Goal: Task Accomplishment & Management: Use online tool/utility

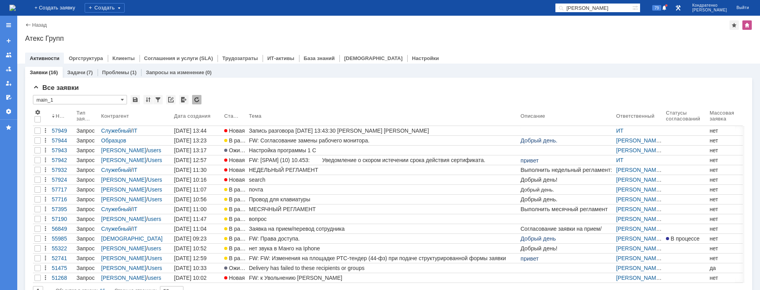
click at [16, 5] on img at bounding box center [12, 8] width 6 height 6
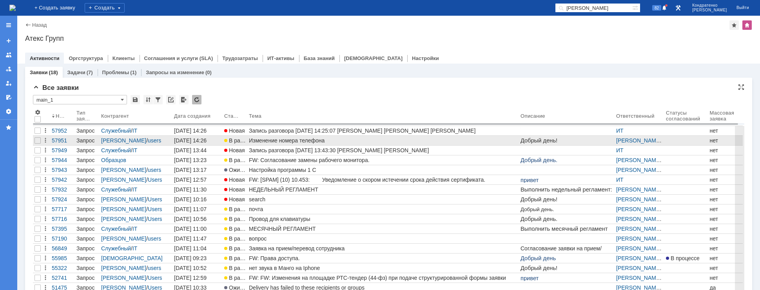
click at [250, 139] on div "Изменение номера телефона" at bounding box center [383, 140] width 268 height 6
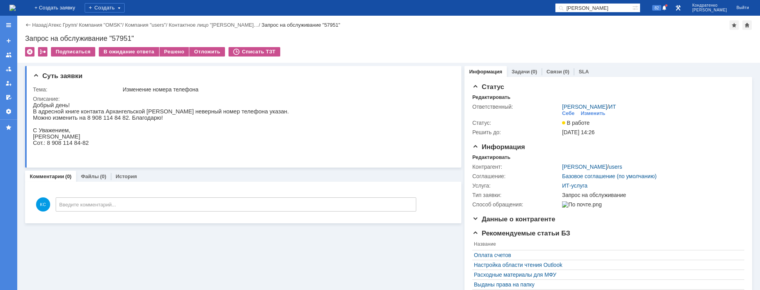
click at [16, 9] on img at bounding box center [12, 8] width 6 height 6
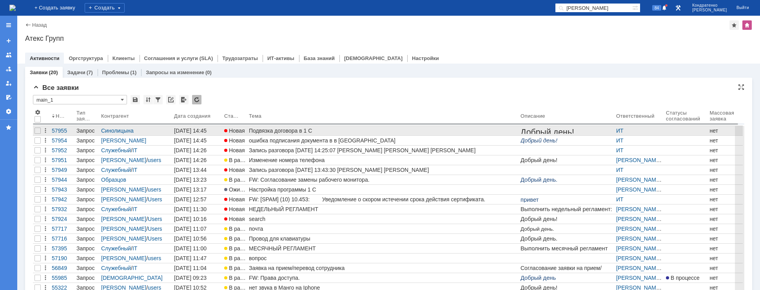
click at [271, 129] on div "Подвязка договора в 1 С" at bounding box center [383, 130] width 268 height 6
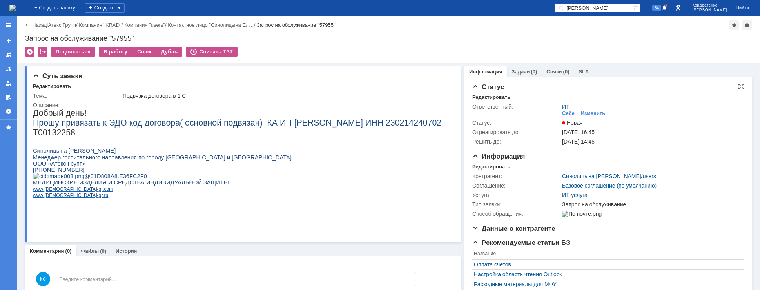
click at [581, 109] on div "ИТ Себе Изменить" at bounding box center [651, 110] width 178 height 14
click at [581, 114] on div "Изменить" at bounding box center [593, 113] width 25 height 6
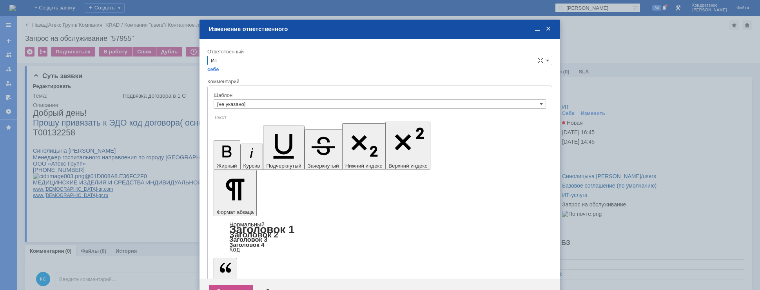
click at [245, 53] on div "Ответственный" at bounding box center [378, 51] width 343 height 5
click at [242, 62] on input "ИТ" at bounding box center [379, 60] width 345 height 9
click at [227, 123] on span "АСУ" at bounding box center [380, 125] width 338 height 6
type input "АСУ"
click at [228, 284] on div "Сохранить" at bounding box center [231, 290] width 44 height 13
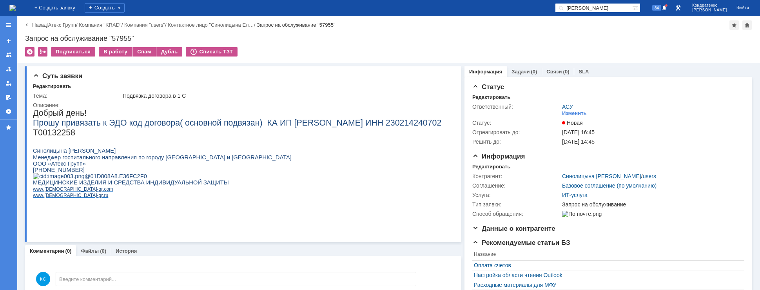
click at [16, 7] on img at bounding box center [12, 8] width 6 height 6
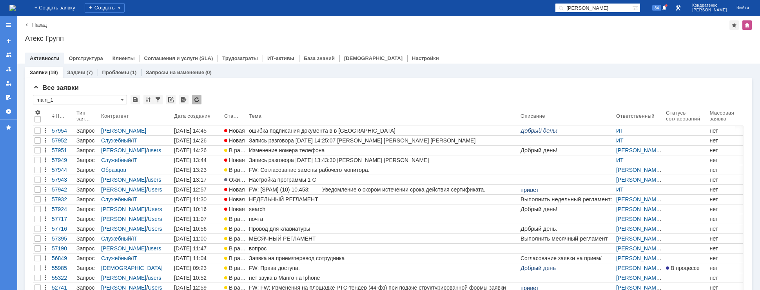
click at [279, 127] on link "ошибка подписания документа в в [GEOGRAPHIC_DATA]" at bounding box center [382, 130] width 271 height 9
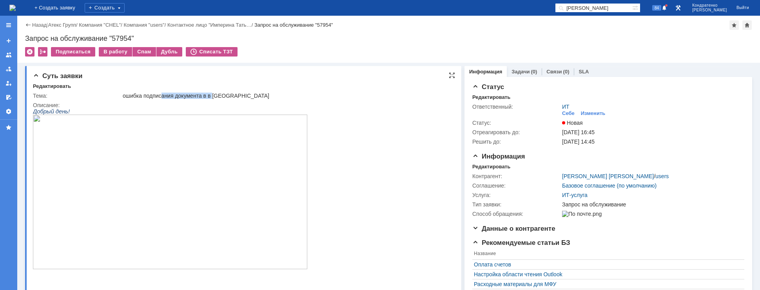
drag, startPoint x: 161, startPoint y: 94, endPoint x: 215, endPoint y: 94, distance: 53.7
click at [215, 94] on div "ошибка подписания документа в в [GEOGRAPHIC_DATA]" at bounding box center [286, 95] width 326 height 6
click at [223, 96] on div "ошибка подписания документа в в [GEOGRAPHIC_DATA]" at bounding box center [286, 95] width 326 height 6
drag, startPoint x: 210, startPoint y: 95, endPoint x: 150, endPoint y: 95, distance: 59.9
click at [150, 95] on div "ошибка подписания документа в в [GEOGRAPHIC_DATA]" at bounding box center [286, 95] width 326 height 6
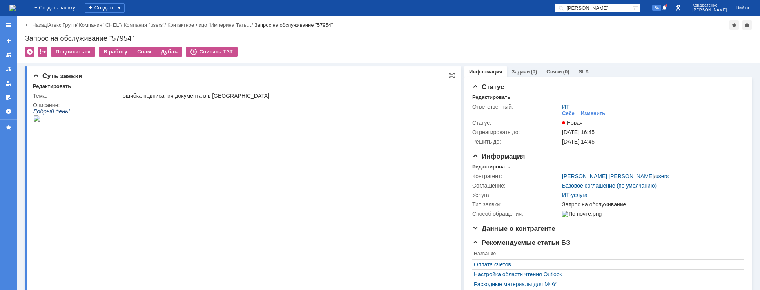
click at [134, 95] on div "ошибка подписания документа в в [GEOGRAPHIC_DATA]" at bounding box center [286, 95] width 326 height 6
drag, startPoint x: 141, startPoint y: 95, endPoint x: 167, endPoint y: 97, distance: 25.9
click at [167, 97] on div "ошибка подписания документа в в [GEOGRAPHIC_DATA]" at bounding box center [286, 95] width 326 height 6
click at [190, 98] on div "ошибка подписания документа в в [GEOGRAPHIC_DATA]" at bounding box center [286, 95] width 326 height 6
drag, startPoint x: 213, startPoint y: 98, endPoint x: 161, endPoint y: 98, distance: 51.7
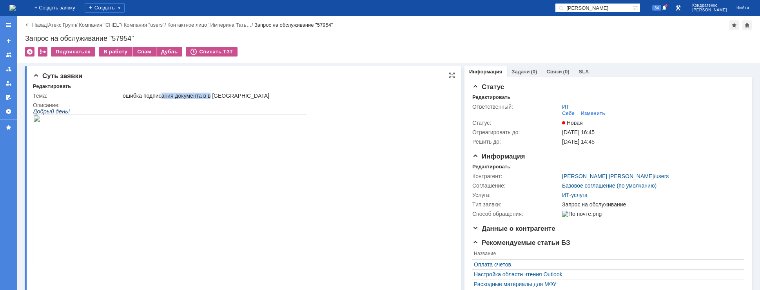
click at [161, 98] on div "ошибка подписания документа в в [GEOGRAPHIC_DATA]" at bounding box center [286, 95] width 326 height 6
click at [146, 93] on div "ошибка подписания документа в в [GEOGRAPHIC_DATA]" at bounding box center [286, 95] width 326 height 6
click at [129, 183] on img at bounding box center [170, 191] width 274 height 154
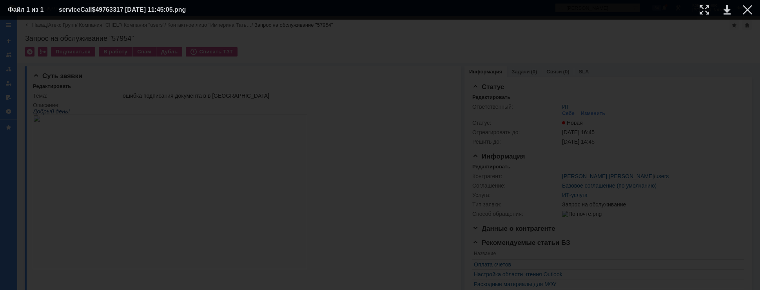
click at [661, 66] on div at bounding box center [380, 154] width 744 height 254
click at [745, 7] on div at bounding box center [746, 9] width 9 height 9
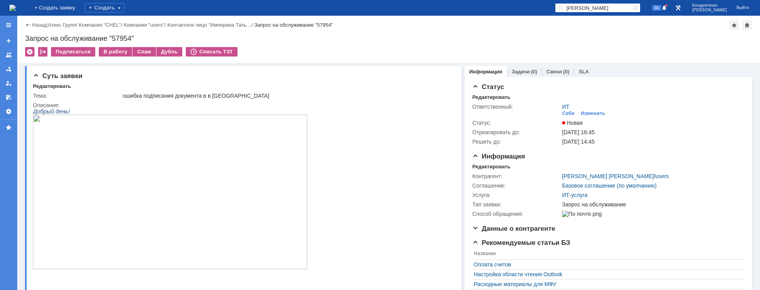
click at [16, 5] on img at bounding box center [12, 8] width 6 height 6
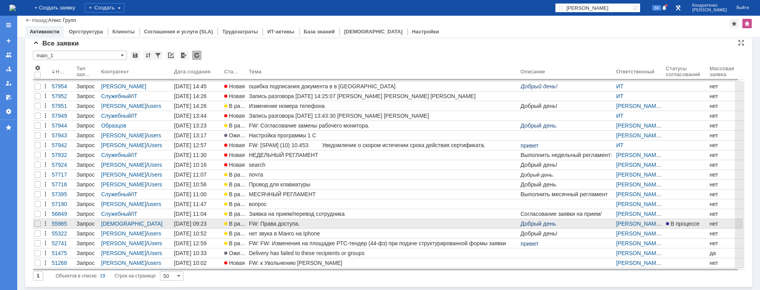
scroll to position [18, 0]
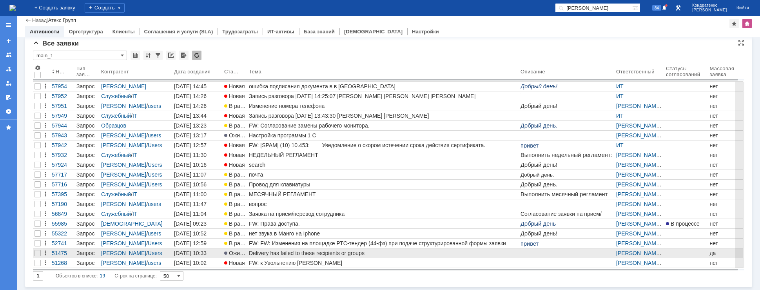
click at [277, 250] on div "Delivery has failed to these recipients or groups" at bounding box center [383, 253] width 268 height 6
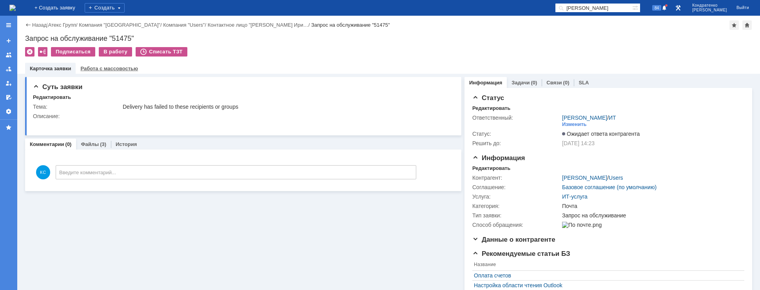
click at [92, 70] on link "Работа с массовостью" at bounding box center [109, 68] width 58 height 6
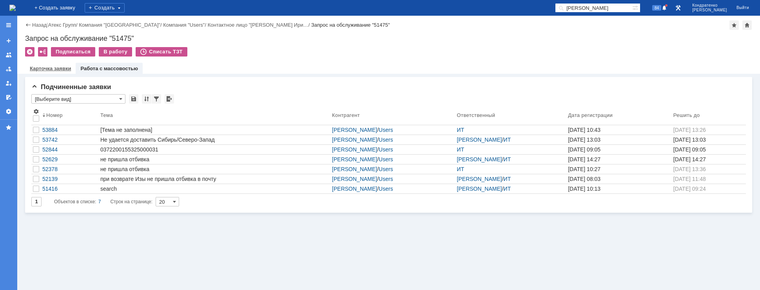
click at [59, 68] on link "Карточка заявки" at bounding box center [50, 68] width 41 height 6
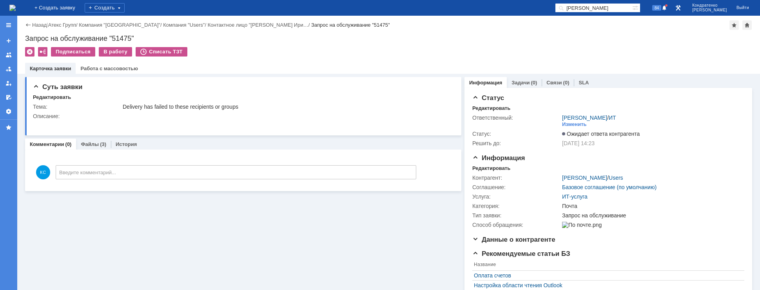
click at [16, 10] on img at bounding box center [12, 8] width 6 height 6
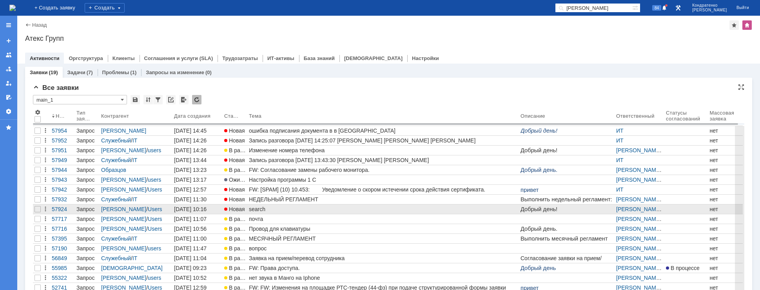
click at [280, 206] on div "search" at bounding box center [383, 209] width 268 height 6
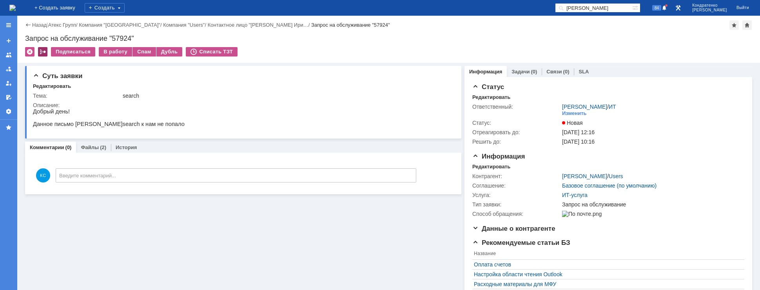
click at [43, 51] on div at bounding box center [42, 51] width 9 height 9
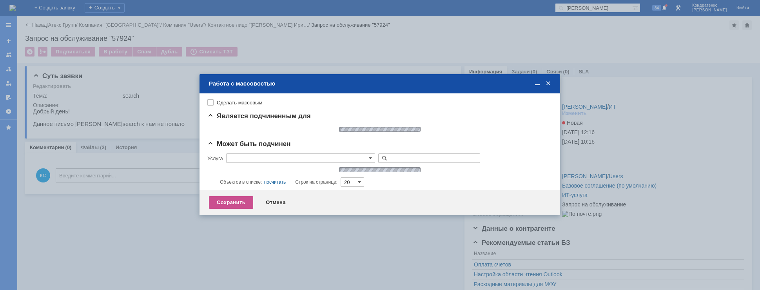
type input "ИТ-услуга"
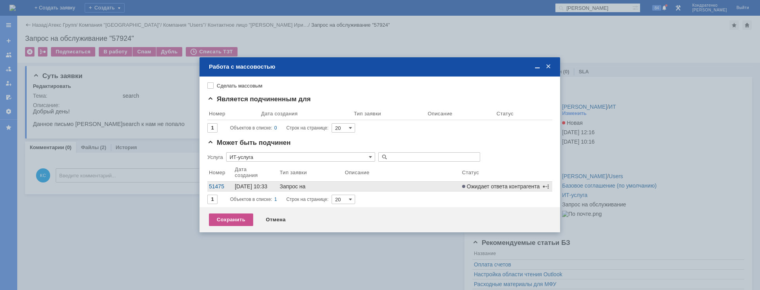
click at [309, 185] on div "Запрос на обслуживание" at bounding box center [311, 186] width 62 height 6
click at [545, 186] on span at bounding box center [546, 186] width 6 height 6
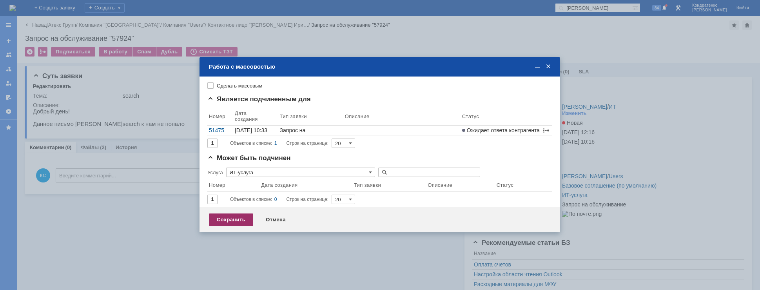
click at [238, 222] on div "Сохранить" at bounding box center [231, 219] width 44 height 13
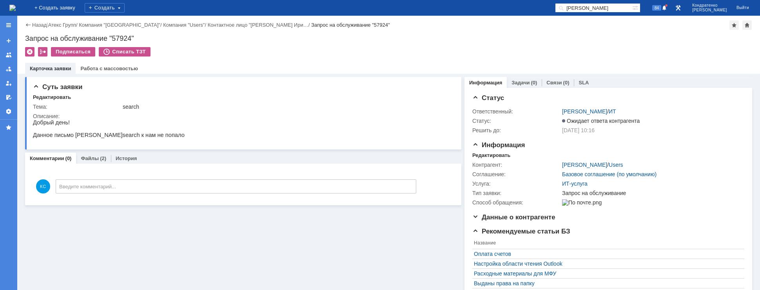
click at [16, 5] on img at bounding box center [12, 8] width 6 height 6
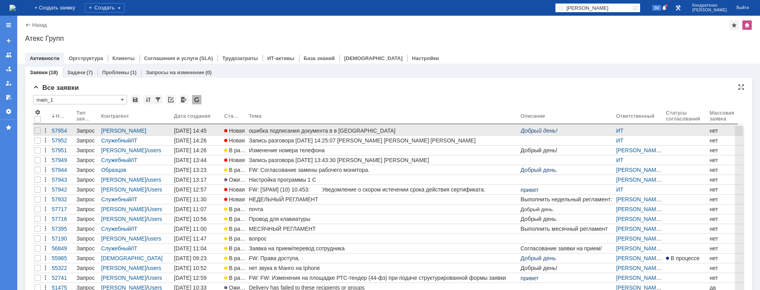
click at [280, 130] on div "ошибка подписания документа в в [GEOGRAPHIC_DATA]" at bounding box center [383, 130] width 268 height 6
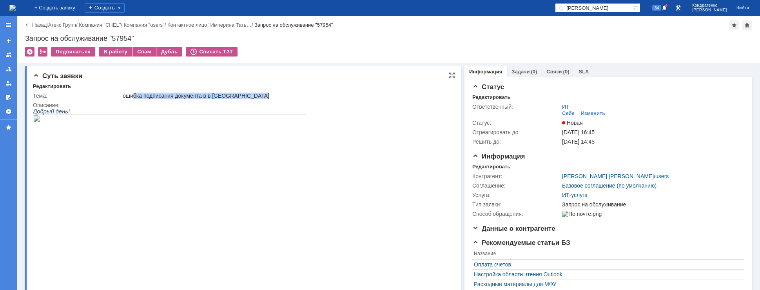
drag, startPoint x: 137, startPoint y: 95, endPoint x: 195, endPoint y: 100, distance: 58.6
click at [195, 100] on tbody "Тема: ошибка подписания документа в в [GEOGRAPHIC_DATA] Описание:" at bounding box center [242, 228] width 418 height 275
click at [204, 96] on div "ошибка подписания документа в в [GEOGRAPHIC_DATA]" at bounding box center [286, 95] width 326 height 6
drag, startPoint x: 209, startPoint y: 94, endPoint x: 189, endPoint y: 94, distance: 20.0
click at [192, 94] on div "ошибка подписания документа в в [GEOGRAPHIC_DATA]" at bounding box center [286, 95] width 326 height 6
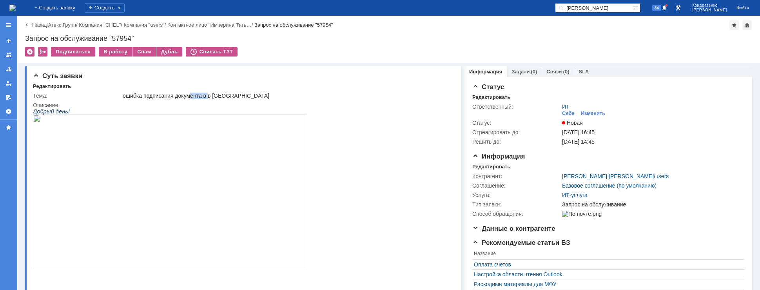
click at [16, 5] on img at bounding box center [12, 8] width 6 height 6
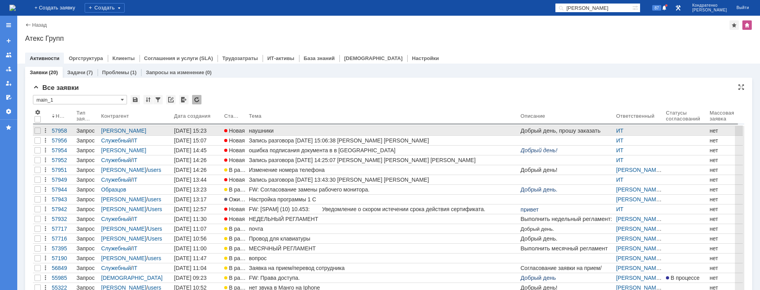
click at [280, 130] on div "наушники" at bounding box center [383, 130] width 268 height 6
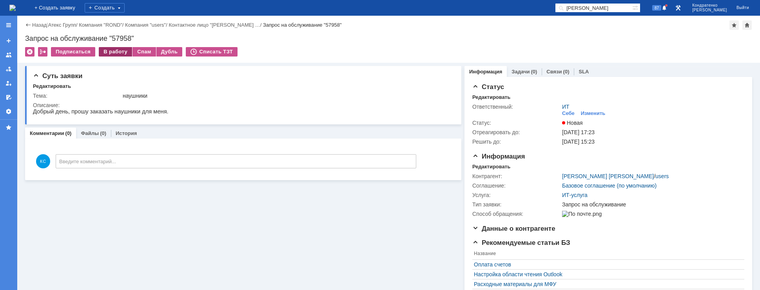
click at [116, 52] on div "В работу" at bounding box center [115, 51] width 33 height 9
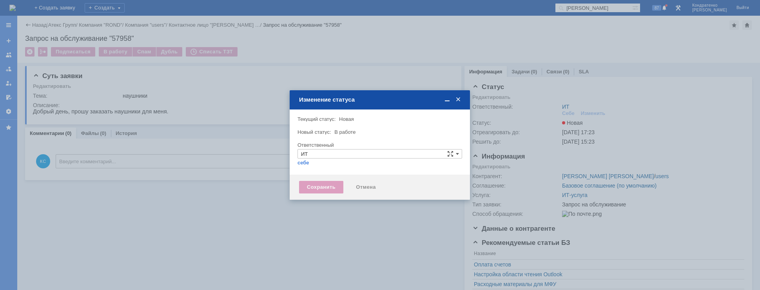
type input "[PERSON_NAME]"
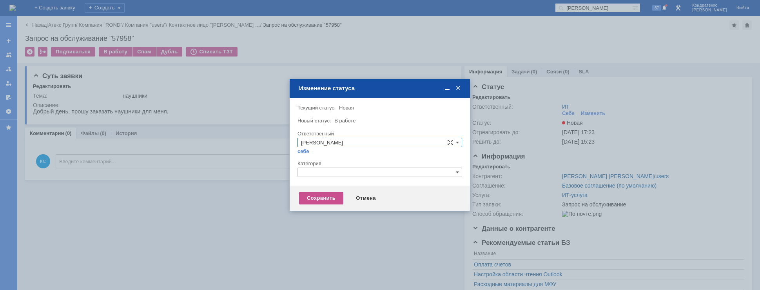
click at [312, 175] on input "text" at bounding box center [379, 171] width 165 height 9
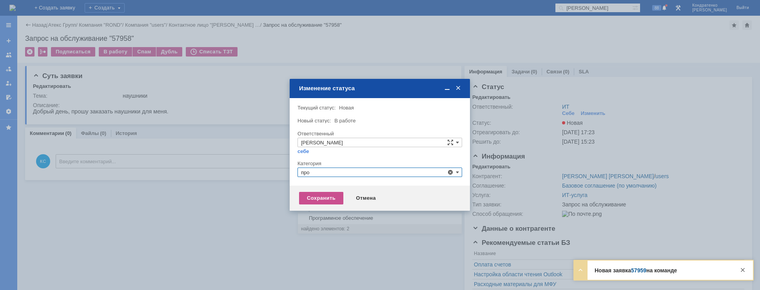
click at [322, 205] on div "Прочее" at bounding box center [380, 209] width 164 height 9
click at [322, 201] on div "Сохранить" at bounding box center [321, 198] width 44 height 13
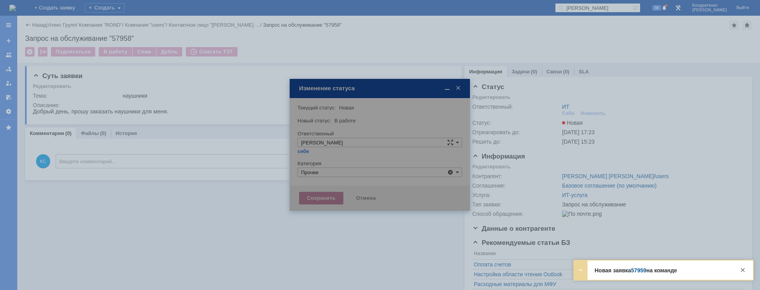
type input "Прочее"
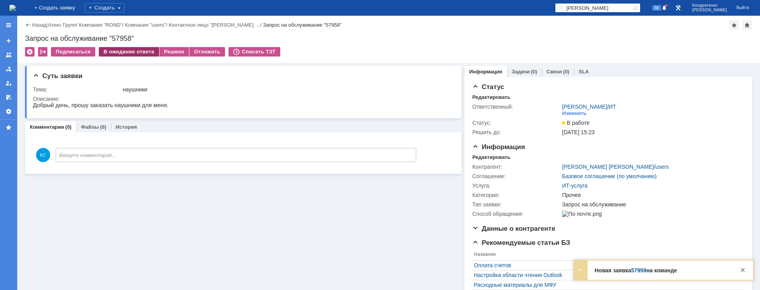
click at [124, 55] on div "В ожидание ответа" at bounding box center [129, 51] width 60 height 9
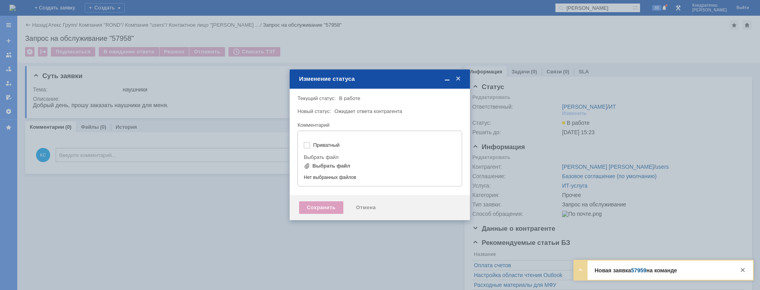
type input "[не указано]"
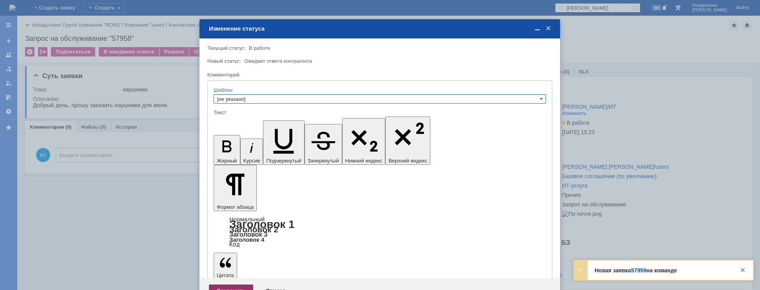
click at [221, 284] on div "Сохранить" at bounding box center [231, 290] width 44 height 13
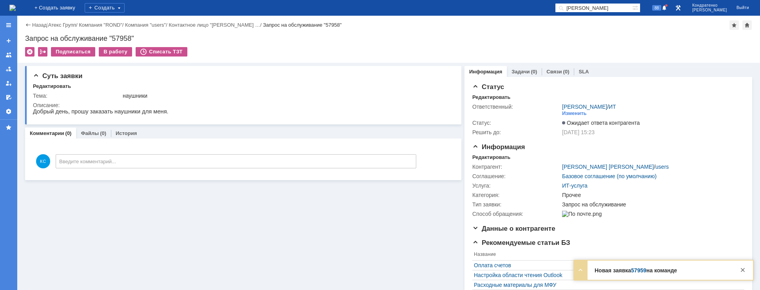
click at [16, 5] on img at bounding box center [12, 8] width 6 height 6
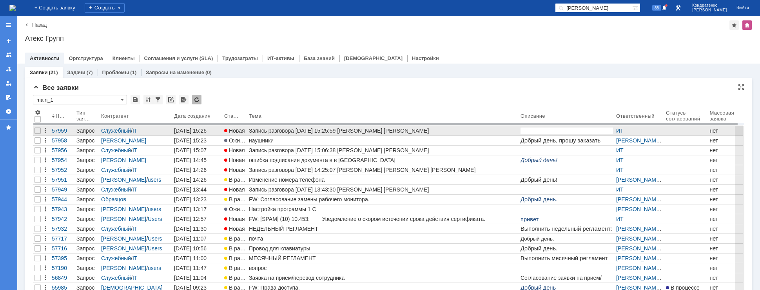
click at [268, 130] on div "Запись разговора [DATE] 15:25:59 [PERSON_NAME] [PERSON_NAME]" at bounding box center [383, 130] width 268 height 6
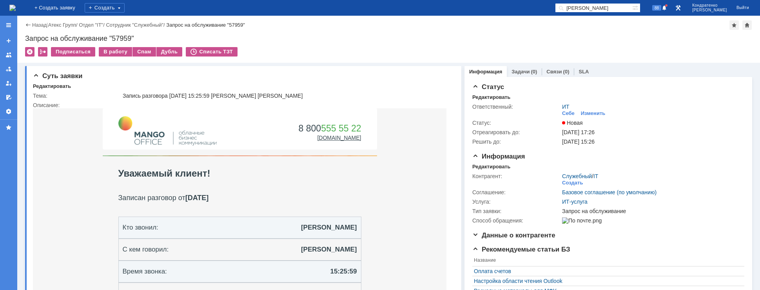
click at [16, 5] on img at bounding box center [12, 8] width 6 height 6
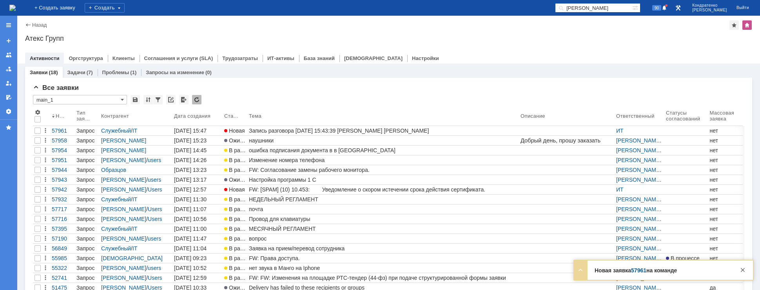
click at [16, 11] on img at bounding box center [12, 8] width 6 height 6
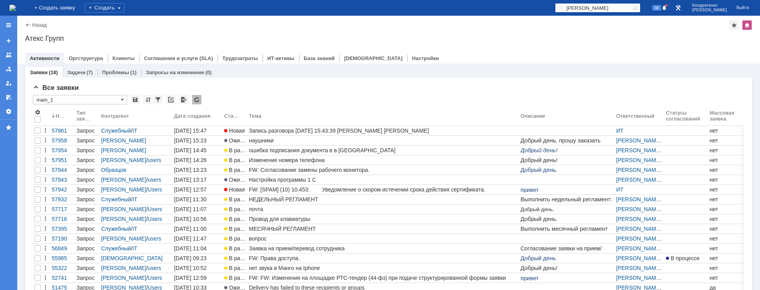
click at [16, 7] on img at bounding box center [12, 8] width 6 height 6
click at [16, 5] on img at bounding box center [12, 8] width 6 height 6
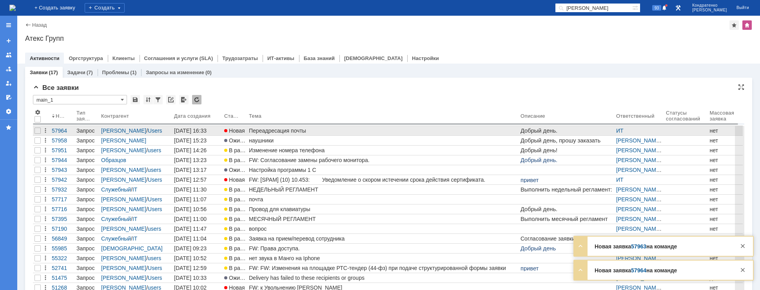
click at [268, 129] on div "Переадресация почты" at bounding box center [383, 130] width 268 height 6
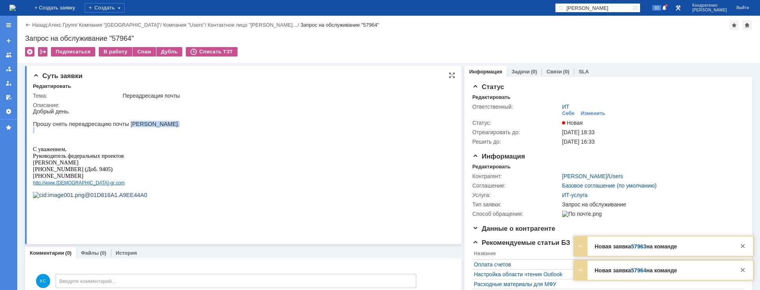
drag, startPoint x: 100, startPoint y: 129, endPoint x: 127, endPoint y: 127, distance: 26.8
click at [127, 127] on div "Добрый день. Прошу снять переадресацию почты Ксении Аршининой. С уважением, Рук…" at bounding box center [106, 156] width 147 height 96
click at [137, 124] on p "Прошу снять переадресацию почты Ксении Аршининой." at bounding box center [106, 124] width 147 height 6
drag, startPoint x: 116, startPoint y: 122, endPoint x: 138, endPoint y: 123, distance: 22.0
click at [135, 123] on p "Прошу снять переадресацию почты Ксении Аршининой." at bounding box center [106, 124] width 147 height 6
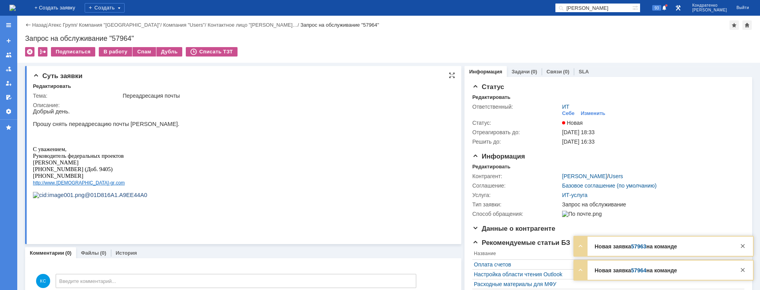
click at [140, 123] on p "Прошу снять переадресацию почты Ксении Аршининой." at bounding box center [106, 124] width 147 height 6
click at [122, 50] on div "В работу" at bounding box center [115, 51] width 33 height 9
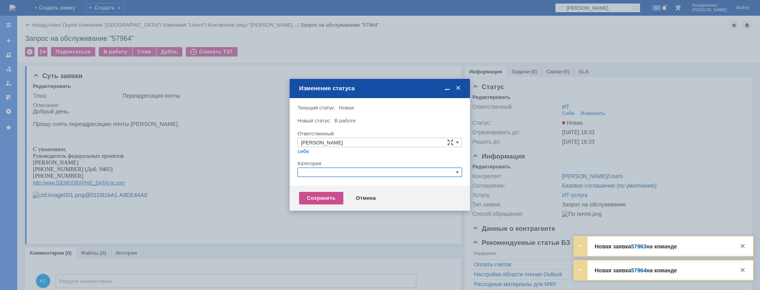
click at [328, 168] on input "text" at bounding box center [379, 171] width 165 height 9
click at [284, 172] on body "Идет загрузка, пожалуйста, подождите. На домашнюю + Создать заявку Создать бяла…" at bounding box center [380, 145] width 760 height 290
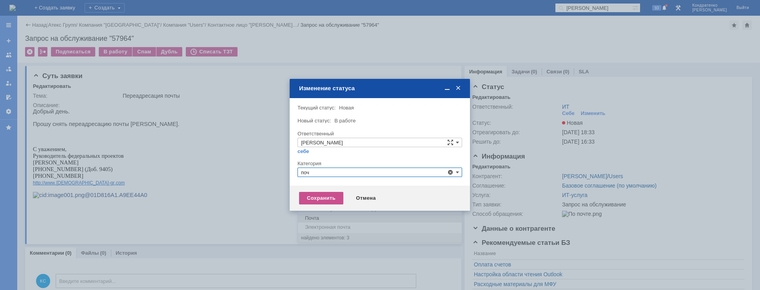
click at [319, 217] on span "Почта" at bounding box center [379, 218] width 157 height 6
click at [316, 192] on div "Сохранить" at bounding box center [321, 198] width 44 height 13
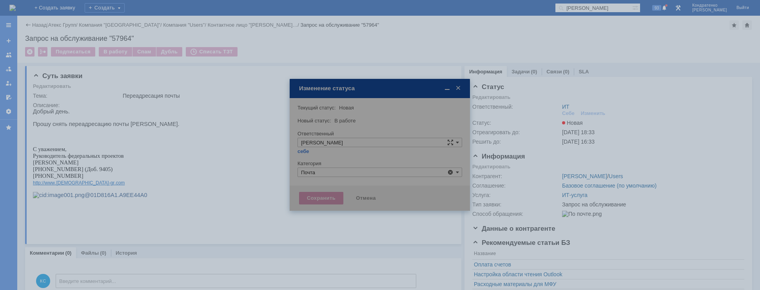
type input "Почта"
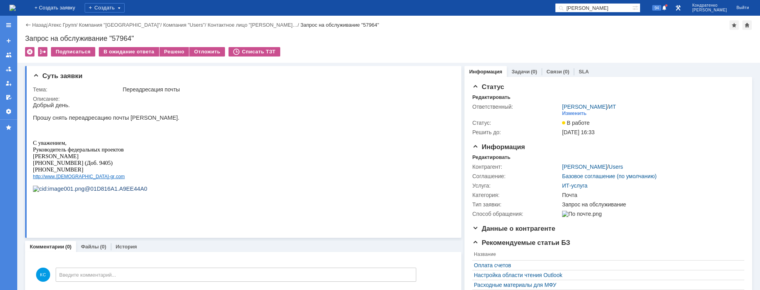
click at [16, 9] on img at bounding box center [12, 8] width 6 height 6
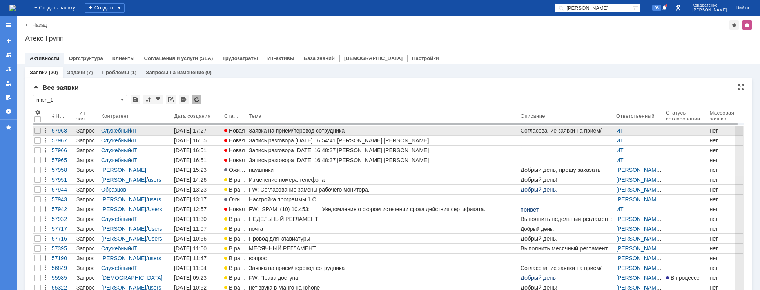
click at [305, 135] on link "Заявка на прием/перевод сотрудника" at bounding box center [382, 130] width 271 height 9
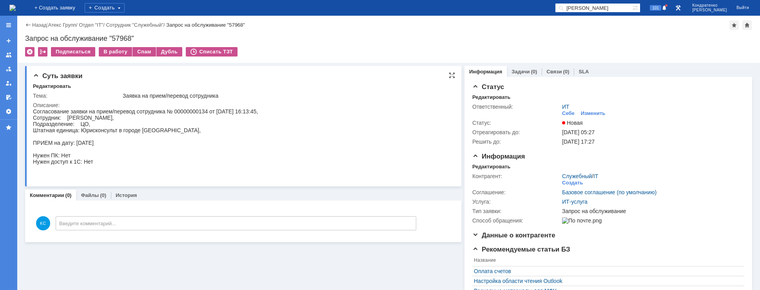
click at [74, 131] on div "Согласование заявки на прием/перевод сотрудника № 00000000134 от 01.09.2025 16:…" at bounding box center [145, 142] width 225 height 69
click at [16, 5] on img at bounding box center [12, 8] width 6 height 6
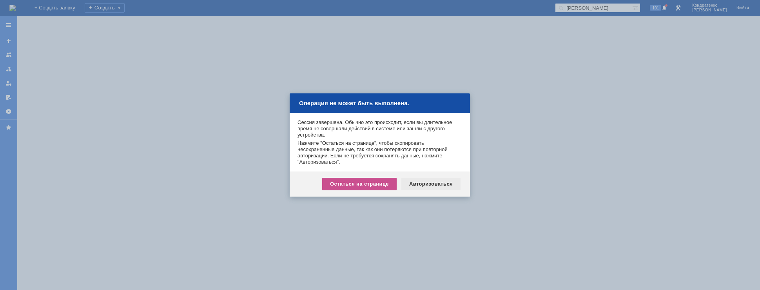
click at [428, 181] on div "Авторизоваться" at bounding box center [430, 183] width 59 height 13
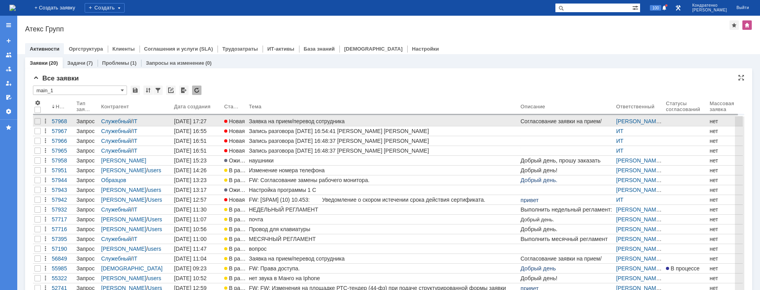
click at [272, 123] on div "Заявка на прием/перевод сотрудника" at bounding box center [383, 121] width 268 height 6
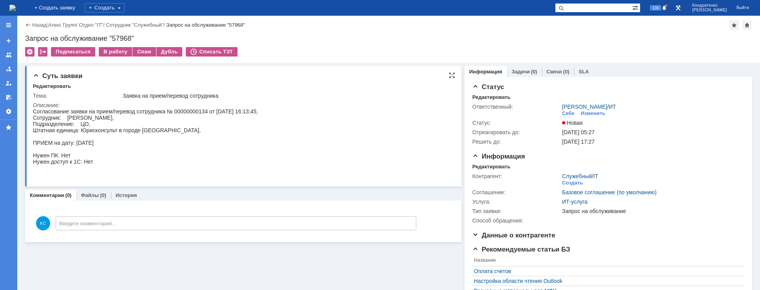
drag, startPoint x: 98, startPoint y: 119, endPoint x: 127, endPoint y: 200, distance: 85.6
click at [98, 119] on div "Согласование заявки на прием/перевод сотрудника № 00000000134 от 01.09.2025 16:…" at bounding box center [145, 142] width 225 height 69
click at [16, 11] on img at bounding box center [12, 8] width 6 height 6
